Goal: Navigation & Orientation: Find specific page/section

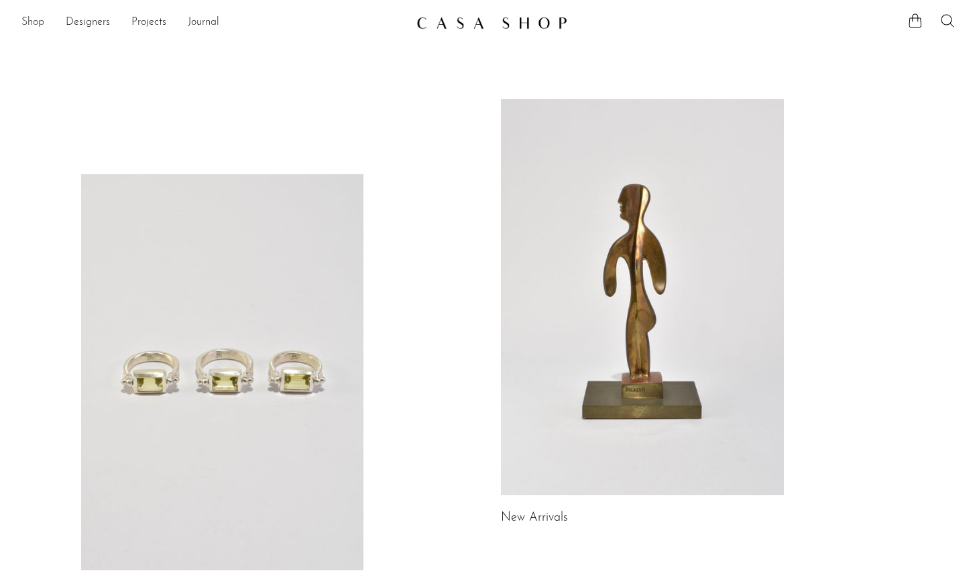
click at [38, 26] on link "Shop" at bounding box center [32, 22] width 23 height 17
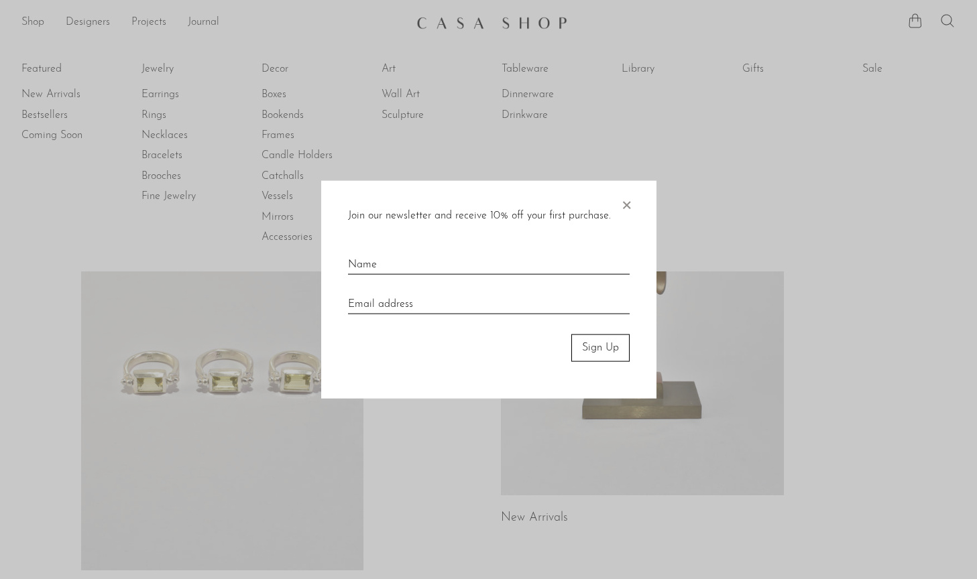
click at [515, 86] on div at bounding box center [488, 289] width 977 height 579
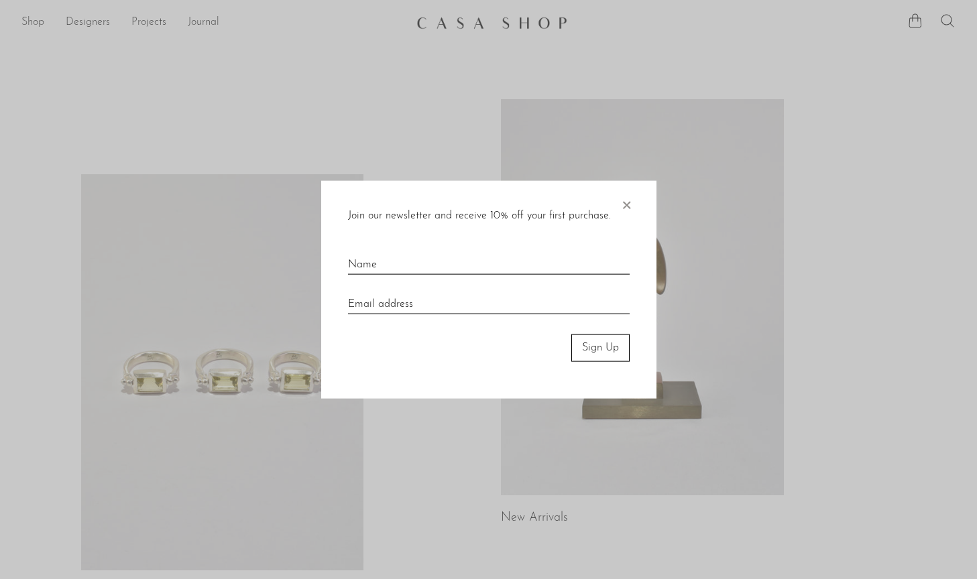
click at [628, 206] on span "×" at bounding box center [625, 202] width 13 height 43
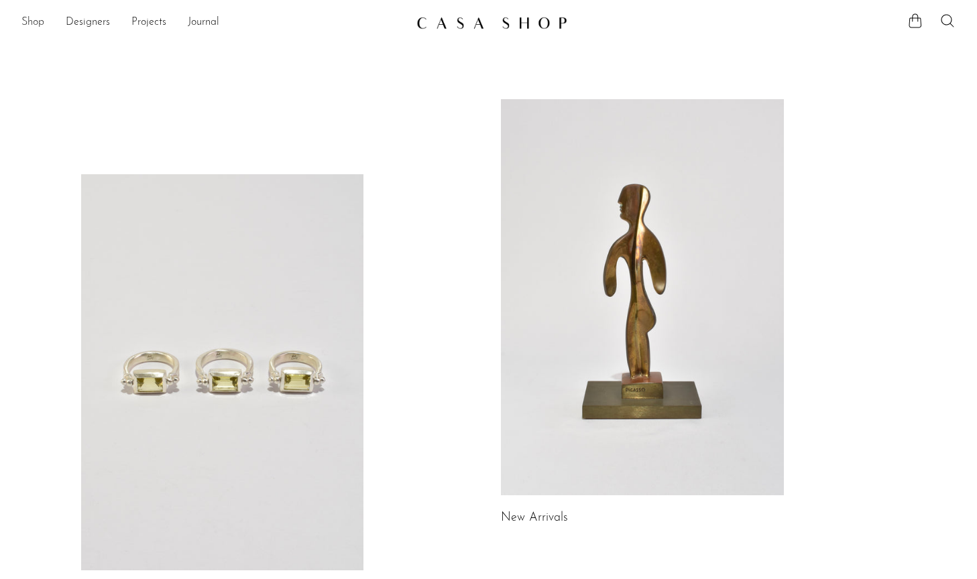
click at [31, 24] on link "Shop" at bounding box center [32, 22] width 23 height 17
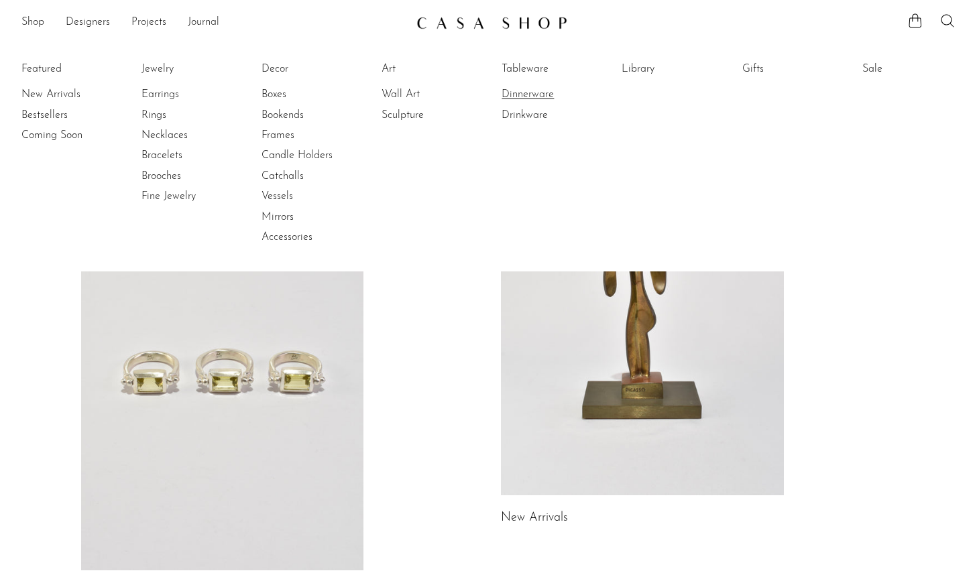
click at [530, 97] on link "Dinnerware" at bounding box center [551, 94] width 101 height 15
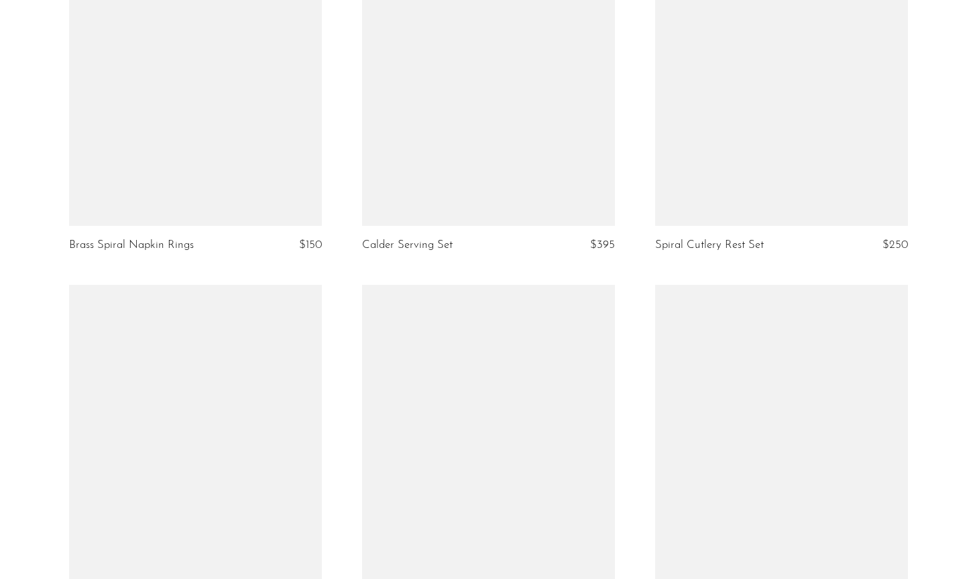
scroll to position [3172, 0]
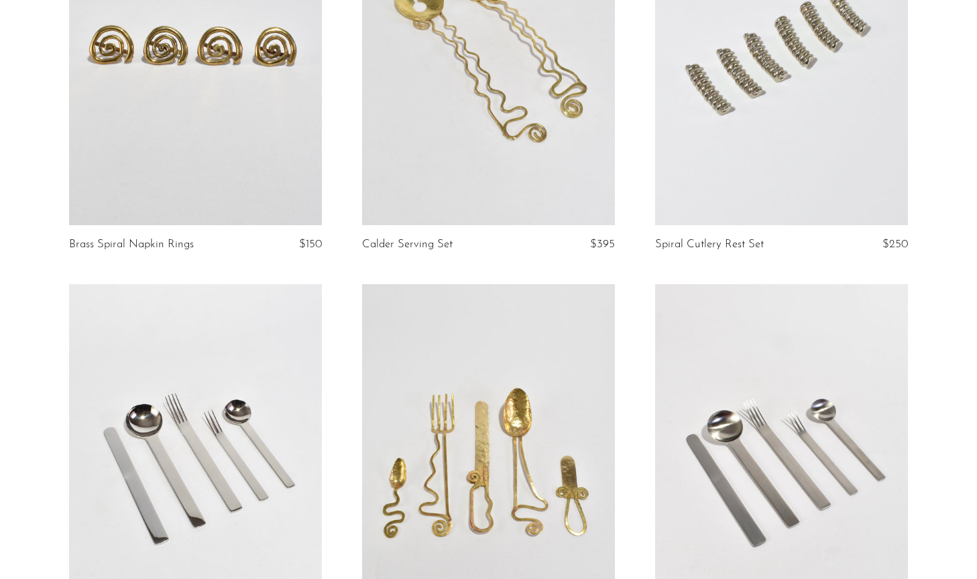
click at [222, 416] on link at bounding box center [195, 461] width 253 height 354
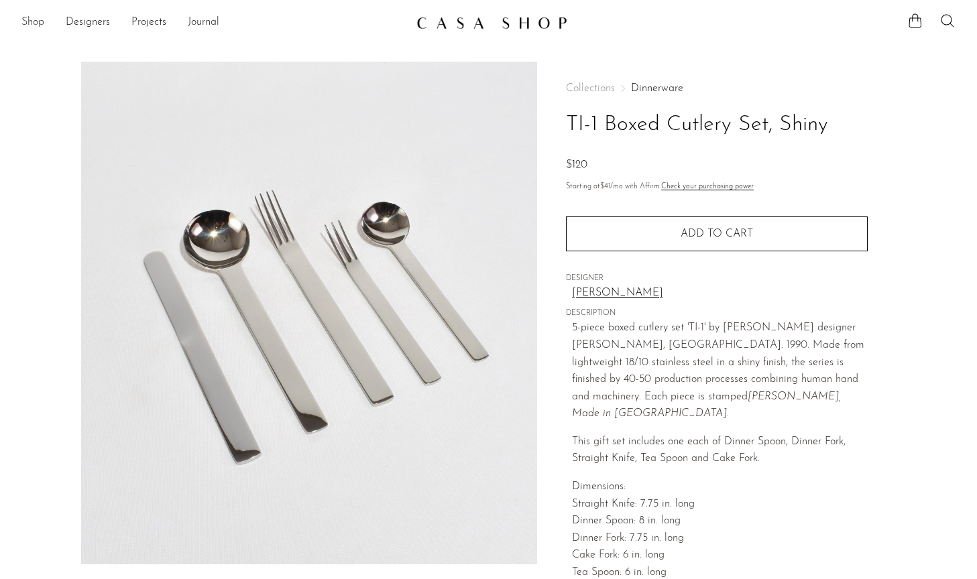
click at [25, 25] on link "Shop" at bounding box center [32, 22] width 23 height 17
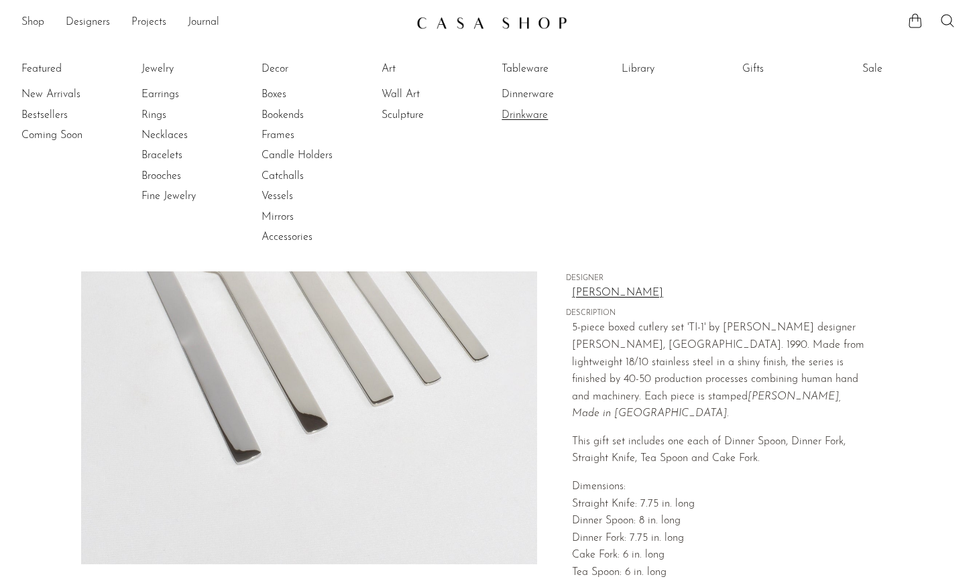
click at [535, 112] on link "Drinkware" at bounding box center [551, 115] width 101 height 15
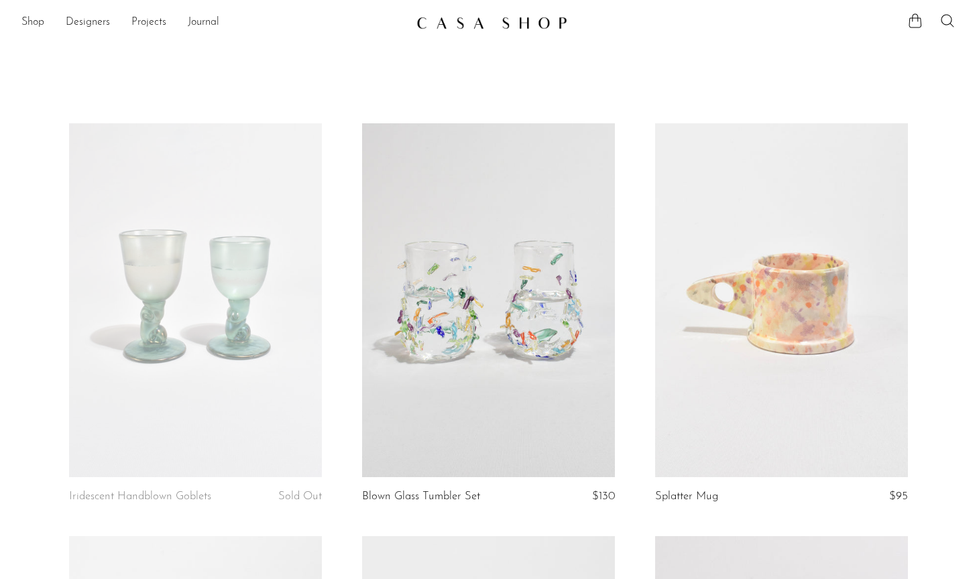
click at [32, 34] on div "Shop Featured New Arrivals Bestsellers Coming Soon Jewelry Jewelry All Earrings…" at bounding box center [488, 23] width 977 height 24
click at [28, 14] on link "Shop" at bounding box center [32, 22] width 23 height 17
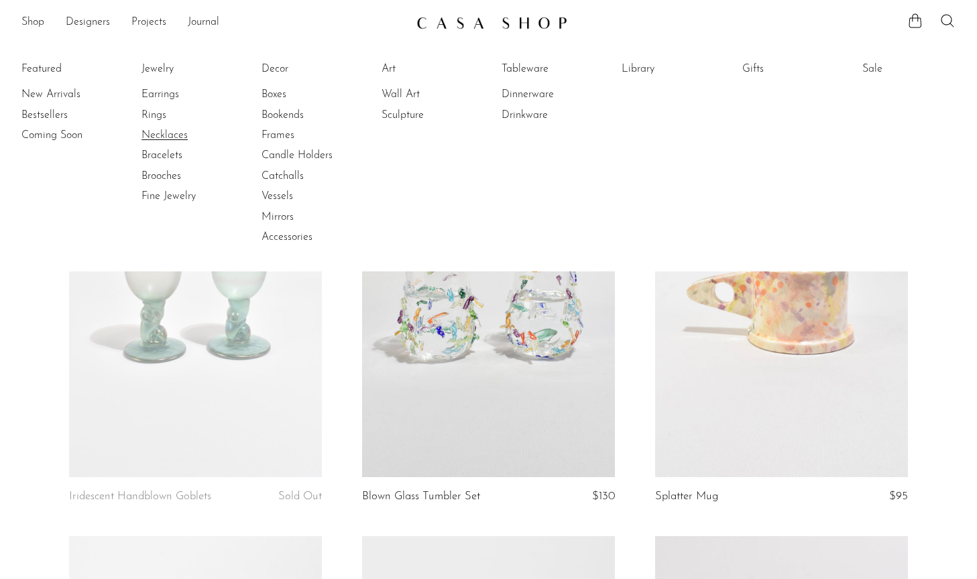
click at [161, 133] on link "Necklaces" at bounding box center [191, 135] width 101 height 15
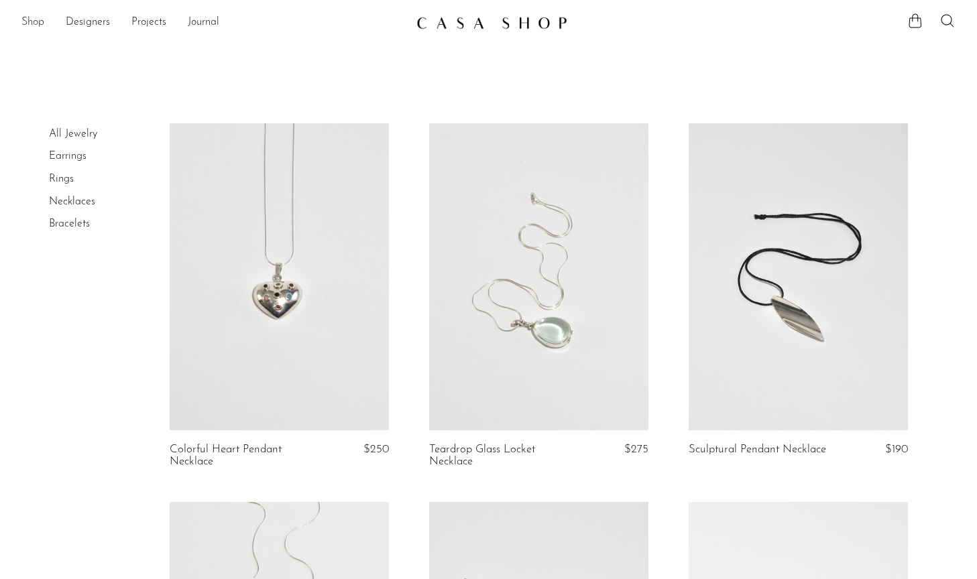
click at [29, 21] on link "Shop" at bounding box center [32, 22] width 23 height 17
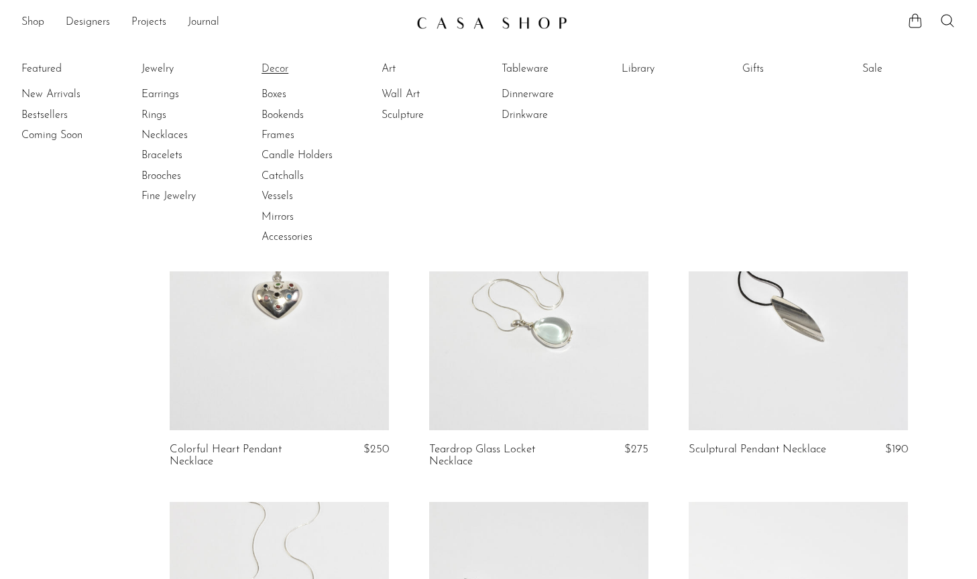
click at [273, 67] on link "Decor" at bounding box center [311, 69] width 101 height 15
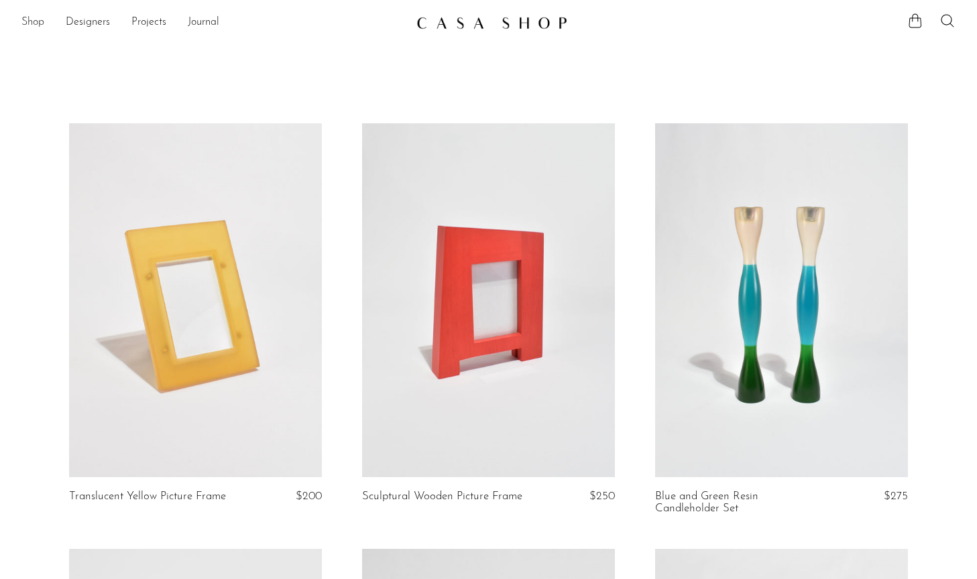
click at [35, 25] on link "Shop" at bounding box center [32, 22] width 23 height 17
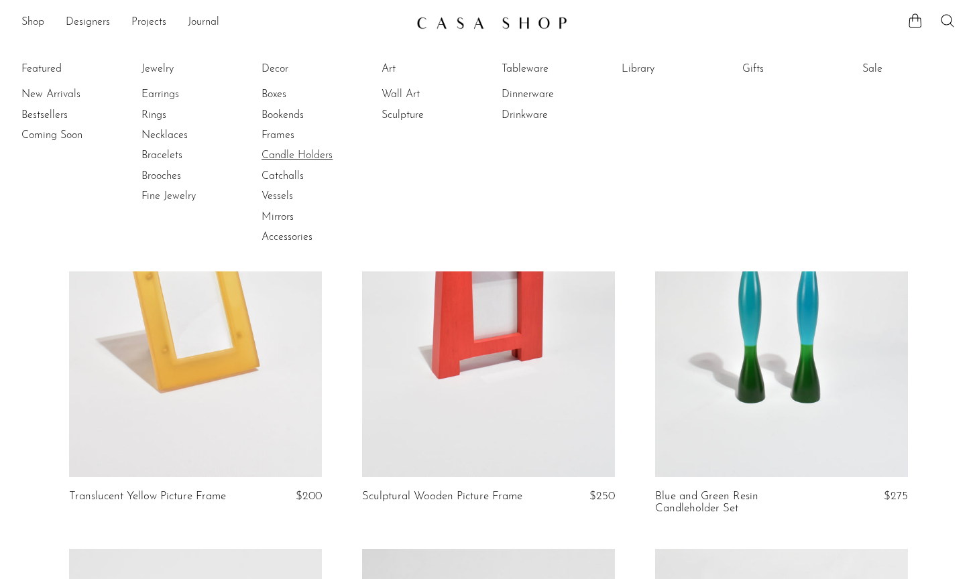
click at [291, 157] on link "Candle Holders" at bounding box center [311, 155] width 101 height 15
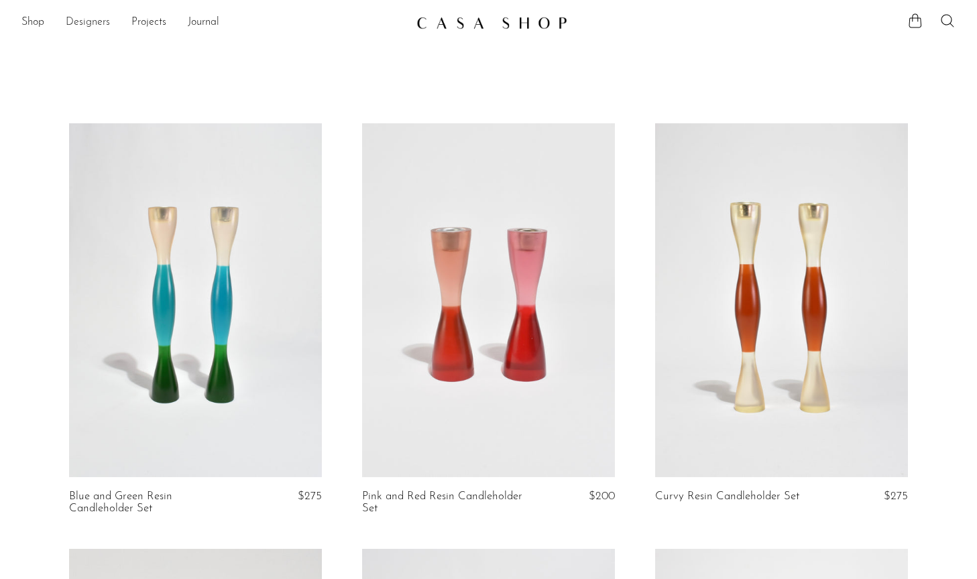
click at [95, 27] on link "Designers" at bounding box center [88, 22] width 44 height 17
click at [25, 23] on link "Shop" at bounding box center [32, 22] width 23 height 17
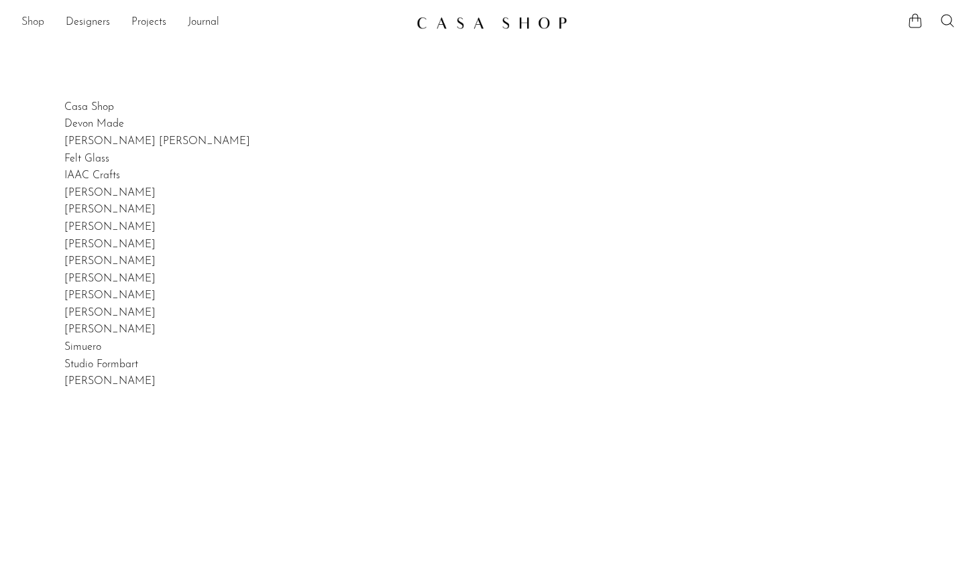
click at [25, 22] on link "Shop" at bounding box center [32, 22] width 23 height 17
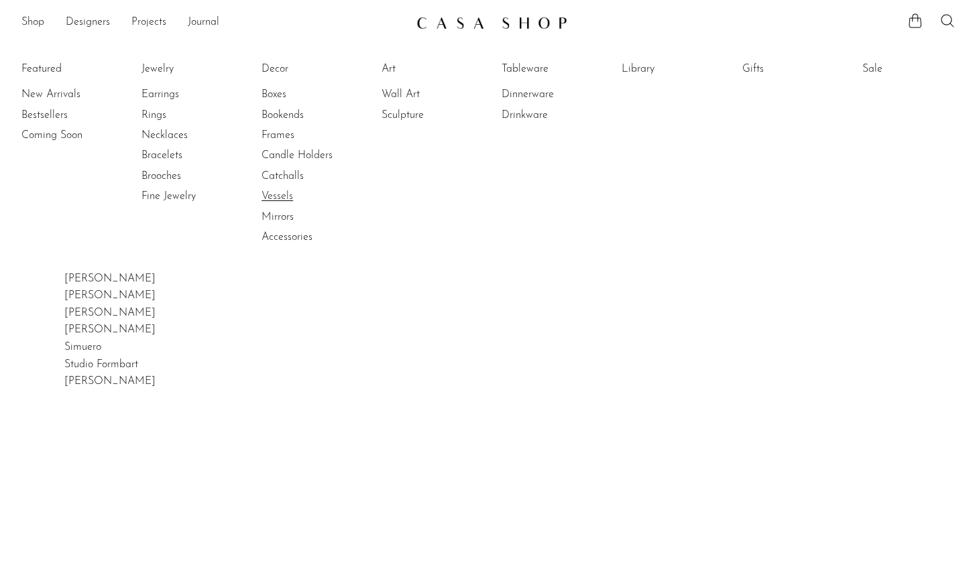
click at [282, 194] on link "Vessels" at bounding box center [311, 196] width 101 height 15
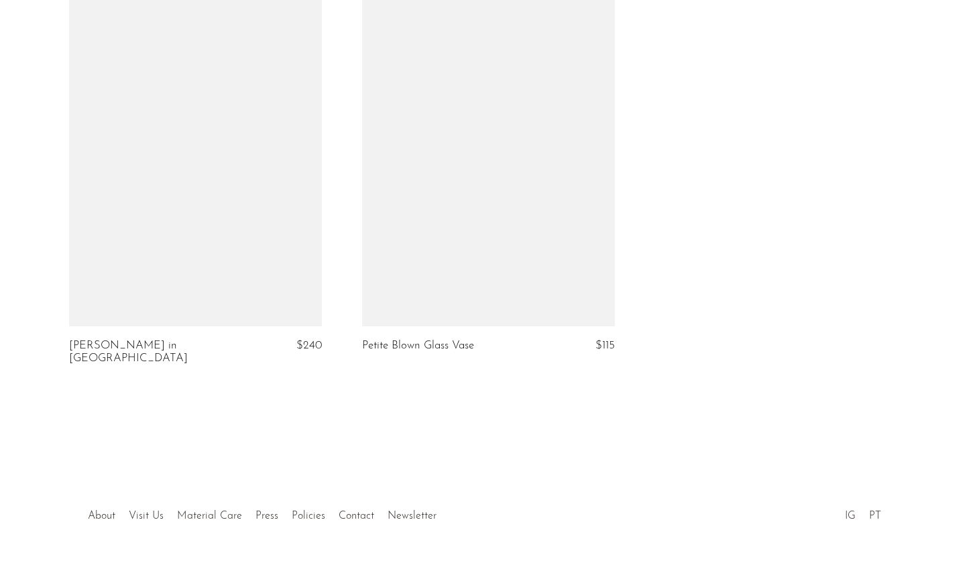
scroll to position [3482, 0]
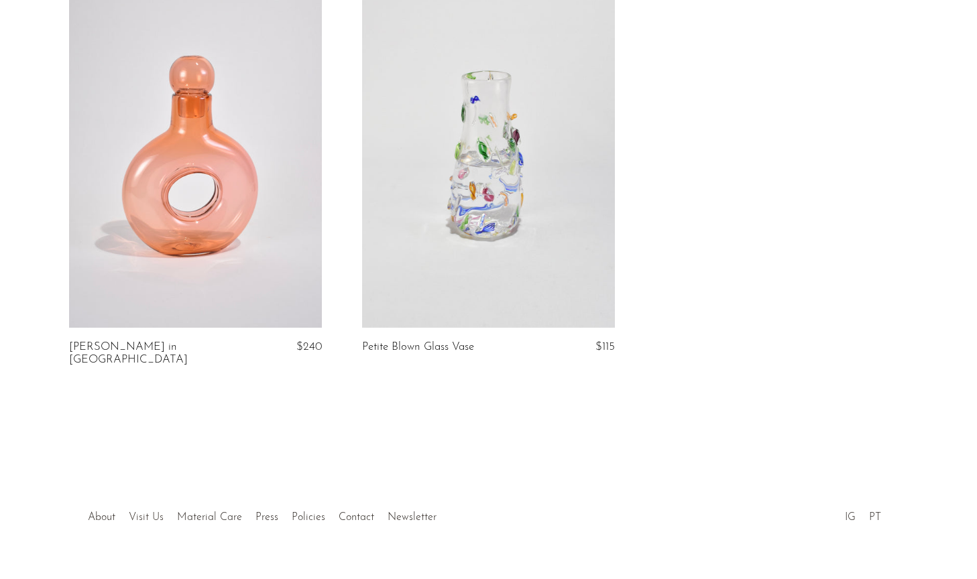
click at [147, 512] on link "Visit Us" at bounding box center [146, 517] width 35 height 11
